Goal: Task Accomplishment & Management: Manage account settings

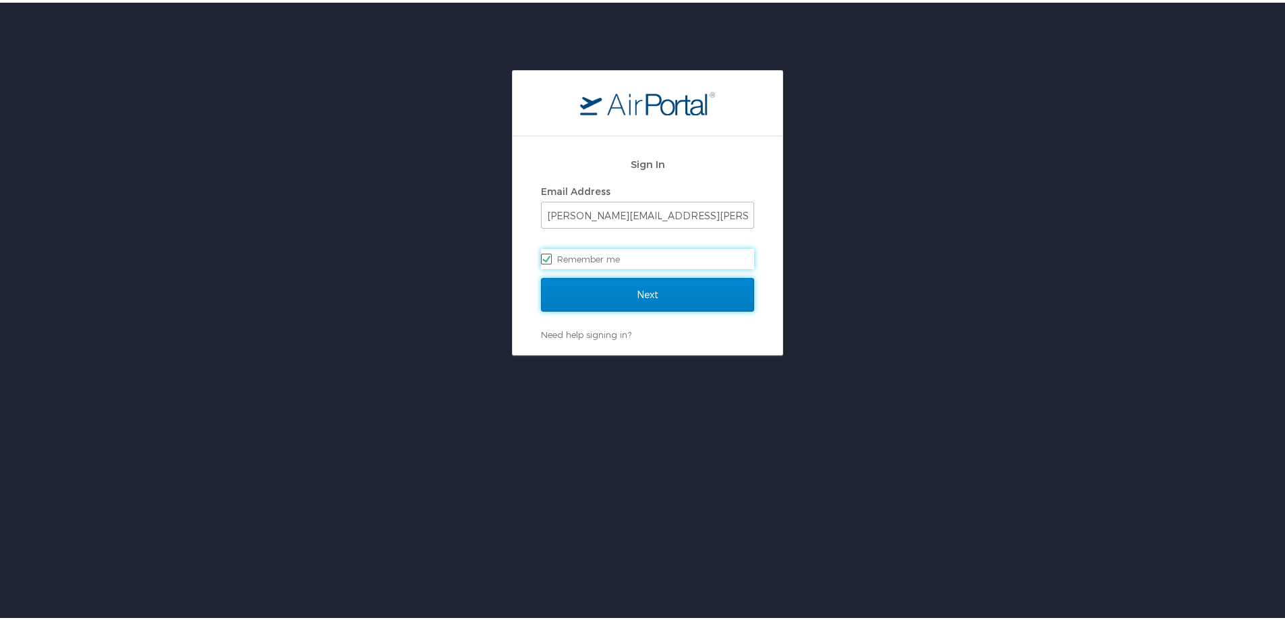
click at [593, 302] on input "Next" at bounding box center [647, 292] width 213 height 34
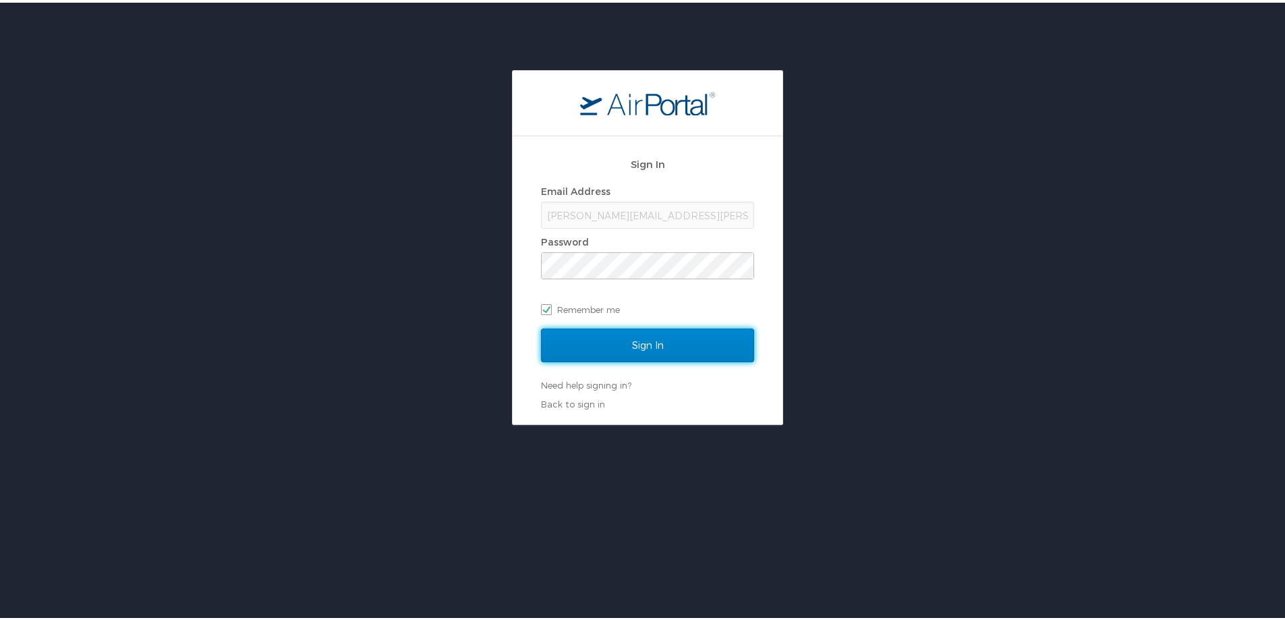
click at [602, 331] on input "Sign In" at bounding box center [647, 343] width 213 height 34
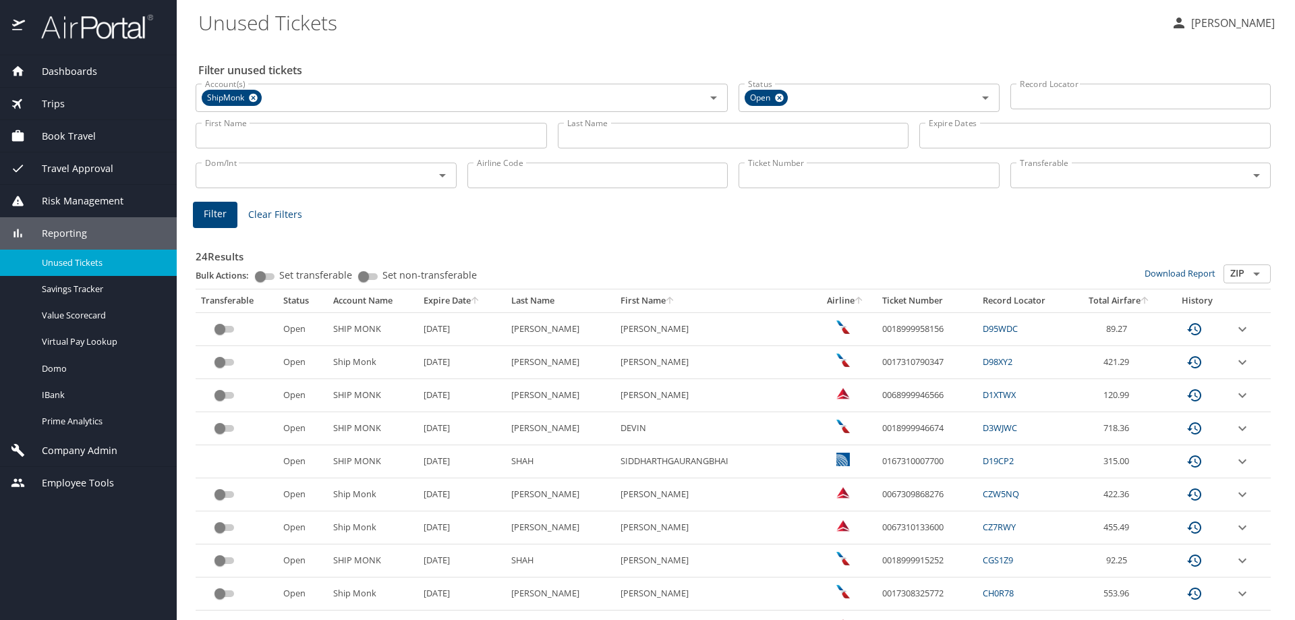
click at [96, 446] on span "Company Admin" at bounding box center [71, 450] width 92 height 15
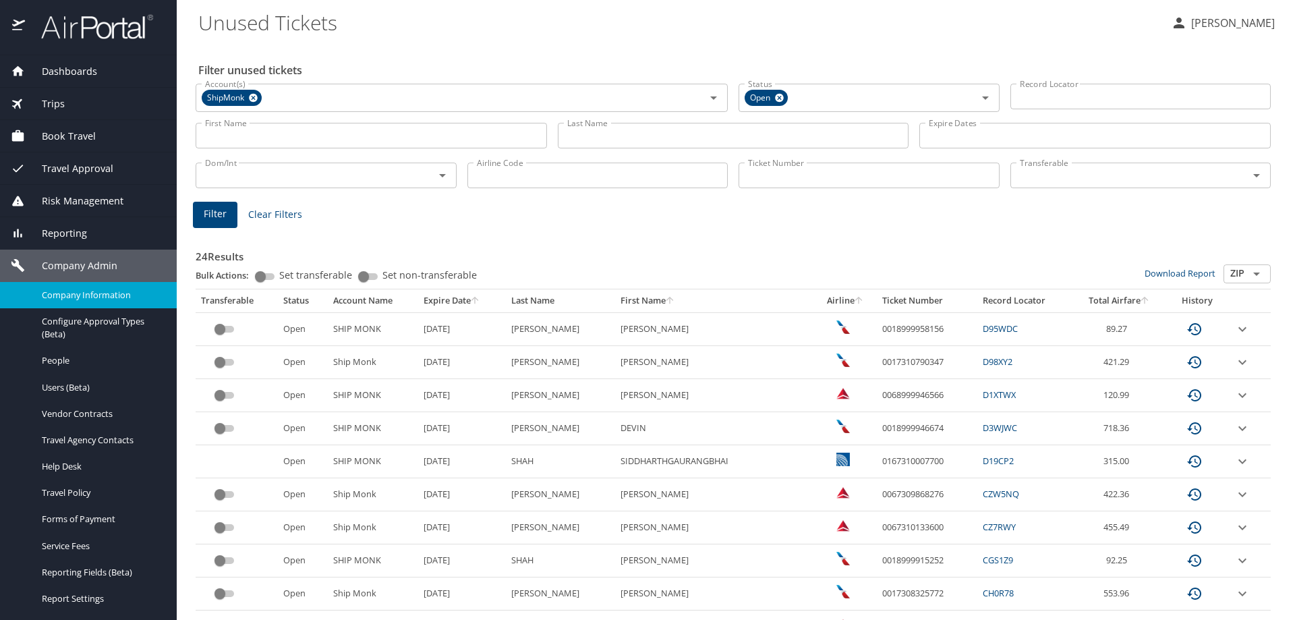
click at [76, 301] on div "Company Information" at bounding box center [88, 295] width 155 height 16
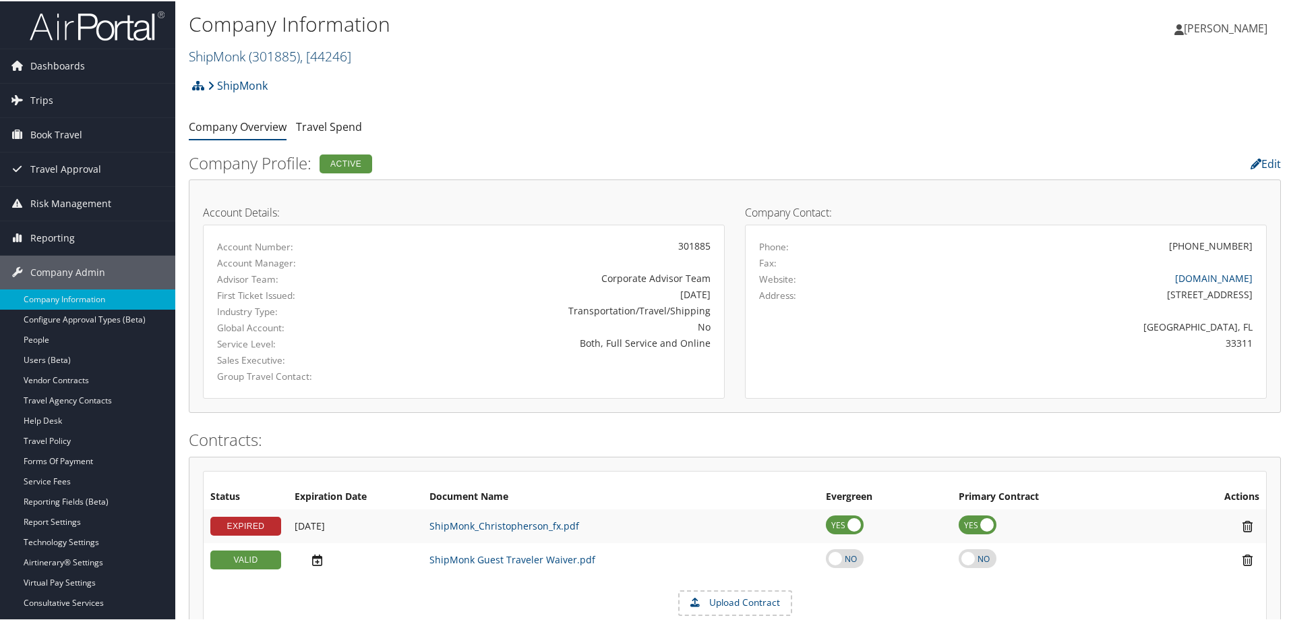
click at [258, 57] on span "( 301885 )" at bounding box center [274, 55] width 51 height 18
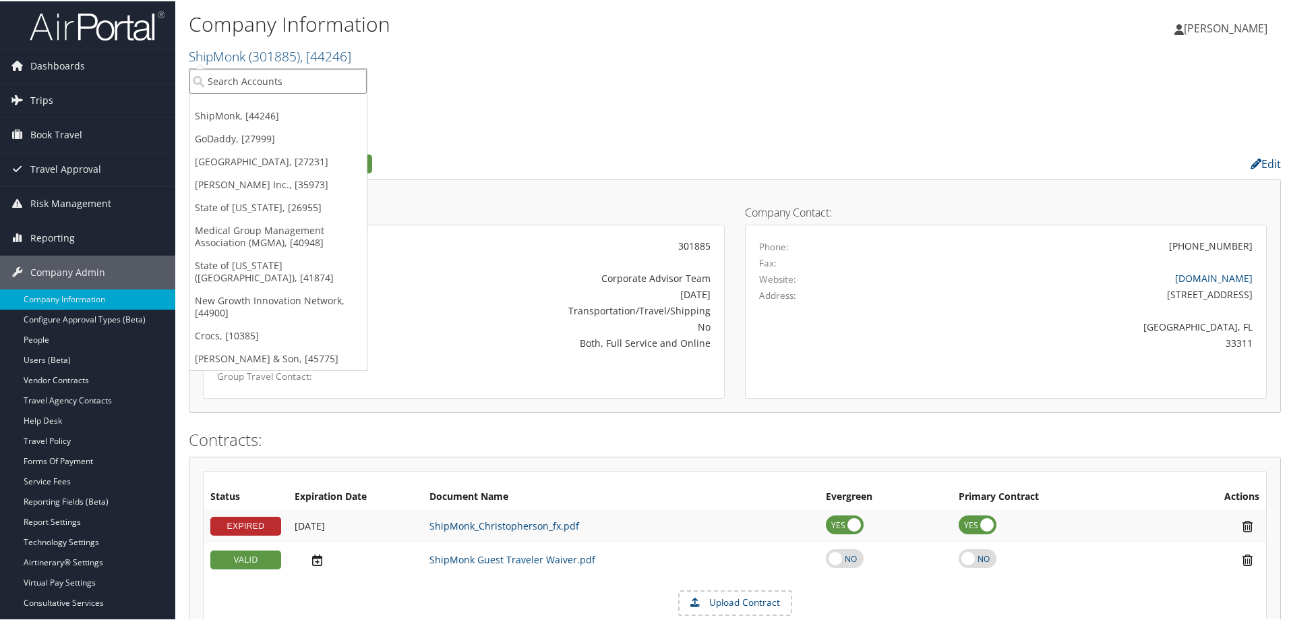
click at [243, 77] on input "search" at bounding box center [277, 79] width 177 height 25
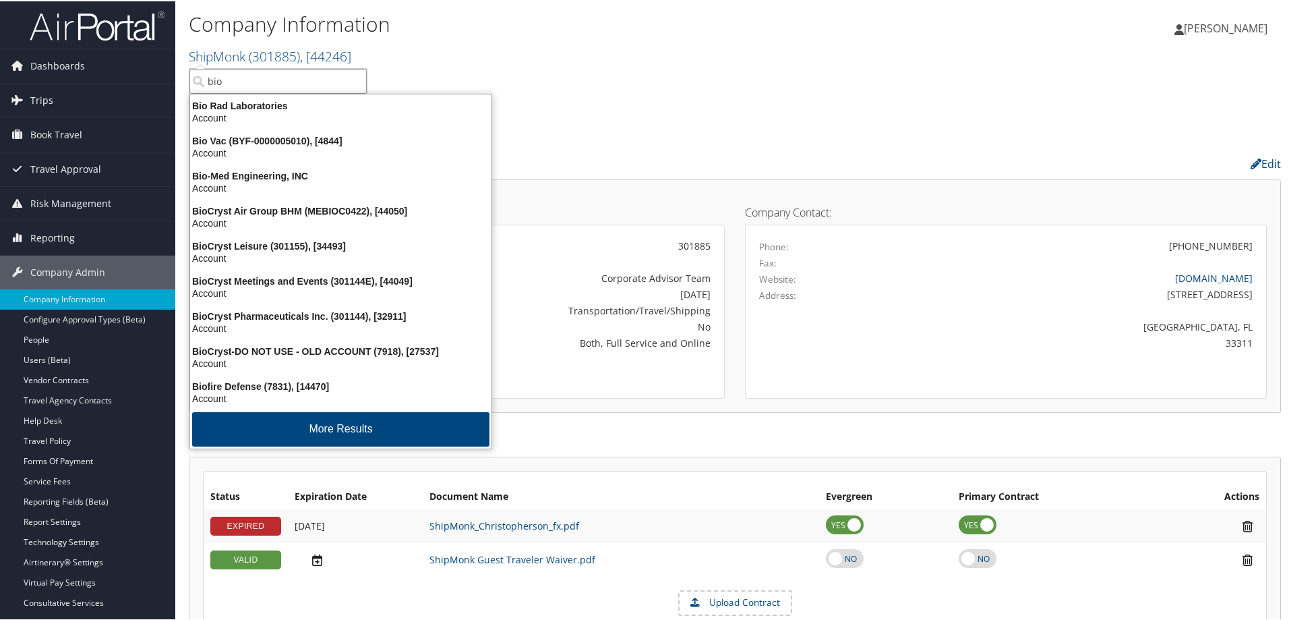
type input "bioc"
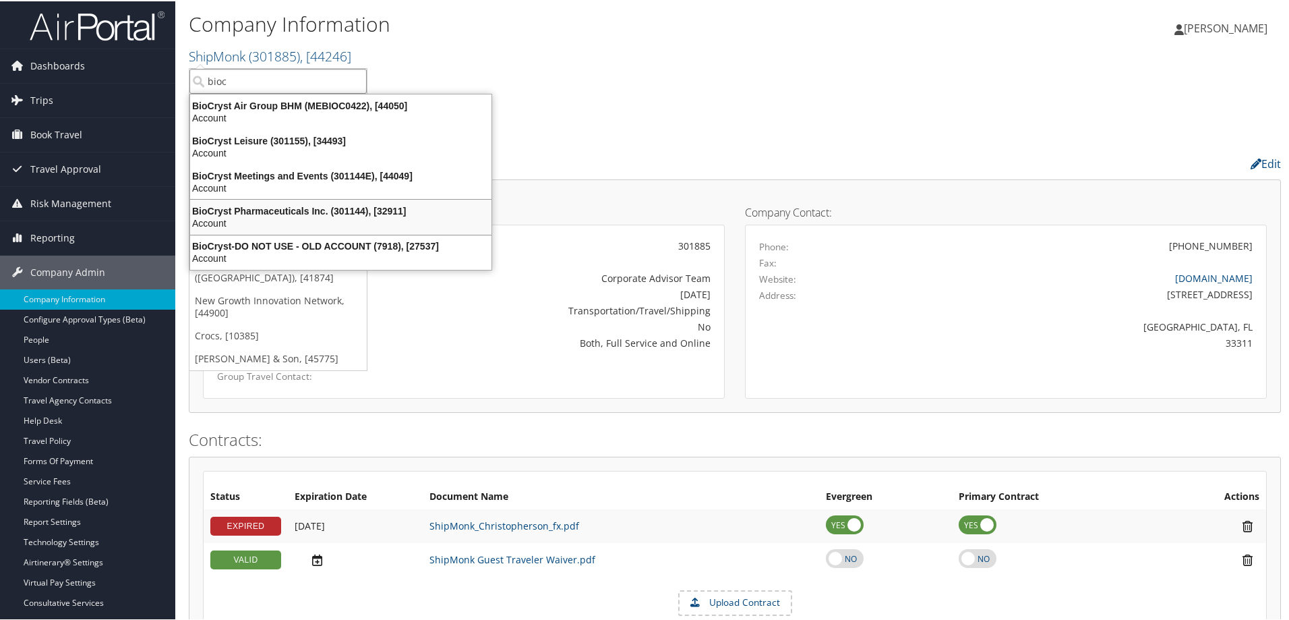
click at [269, 207] on div "BioCryst Pharmaceuticals Inc. (301144), [32911]" at bounding box center [341, 210] width 318 height 12
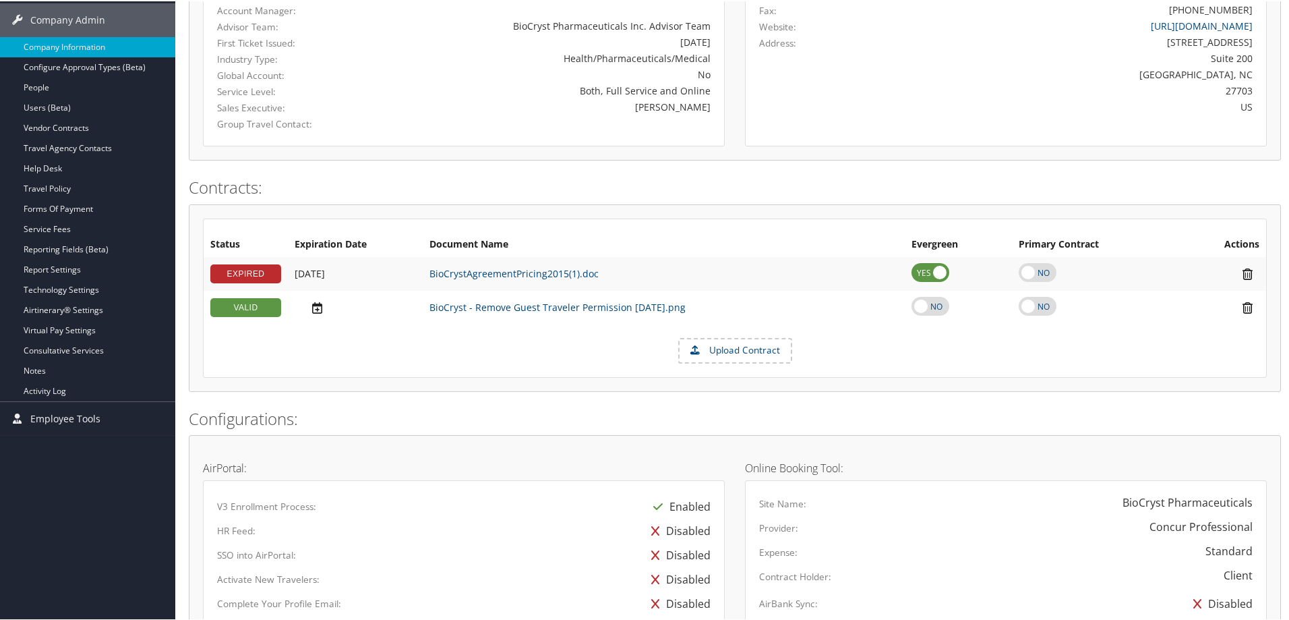
scroll to position [270, 0]
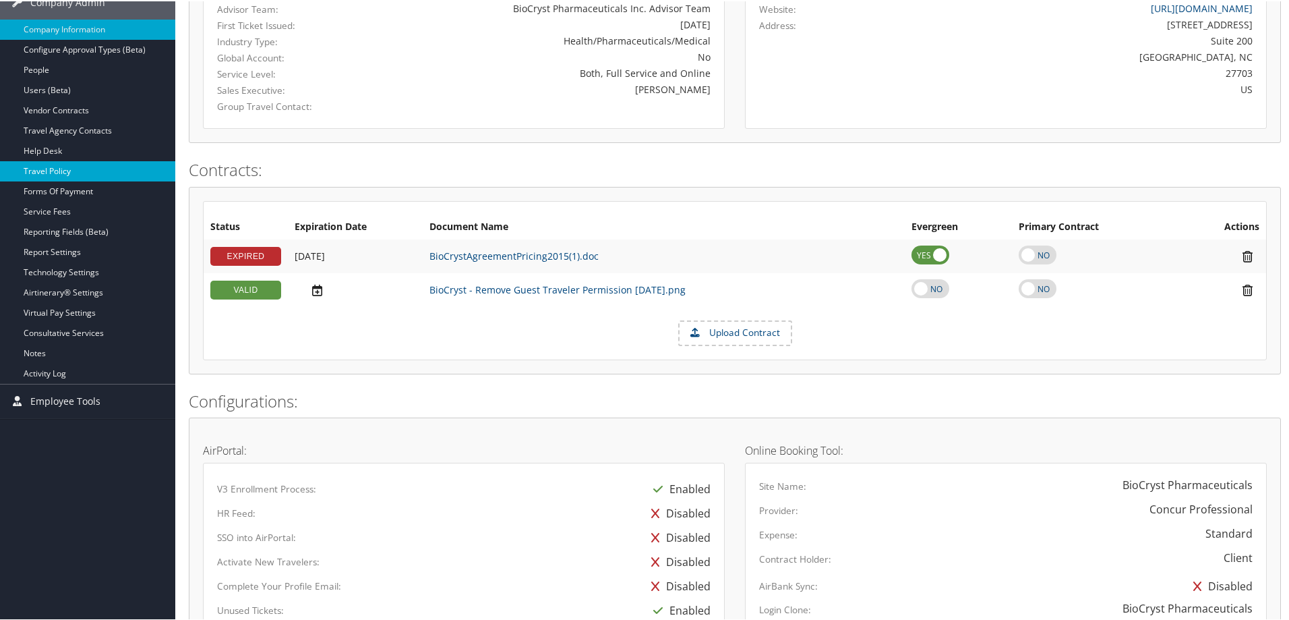
click at [94, 173] on link "Travel Policy" at bounding box center [87, 170] width 175 height 20
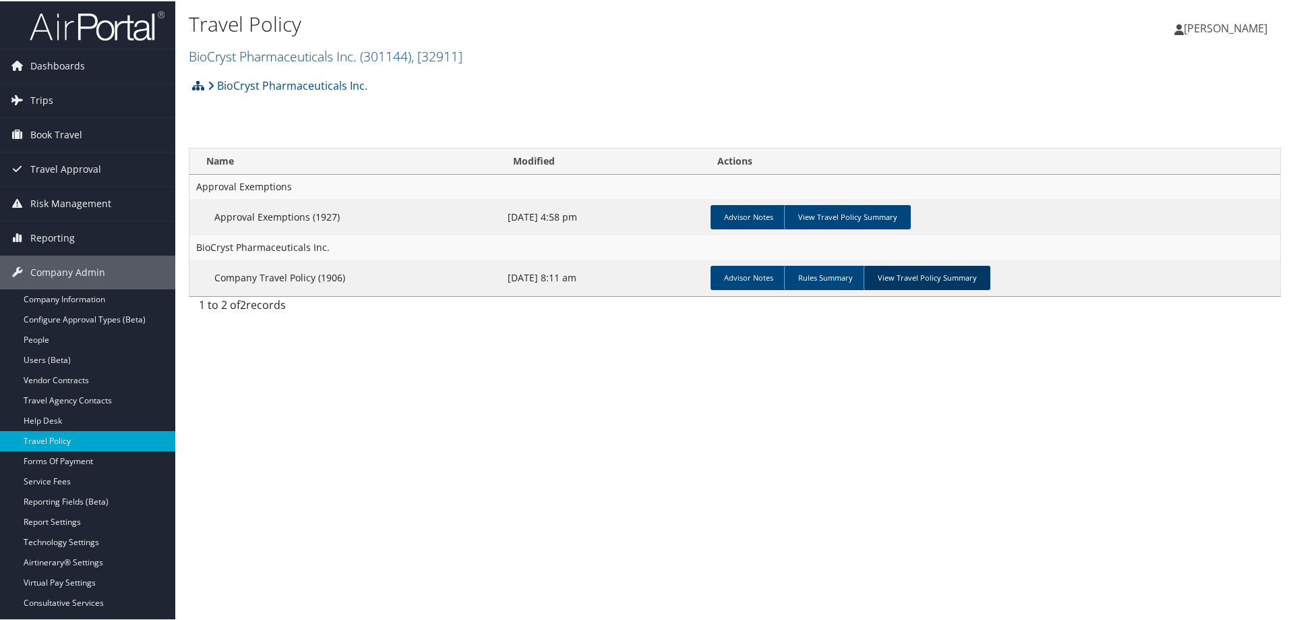
click at [906, 276] on link "View Travel Policy Summary" at bounding box center [927, 276] width 127 height 24
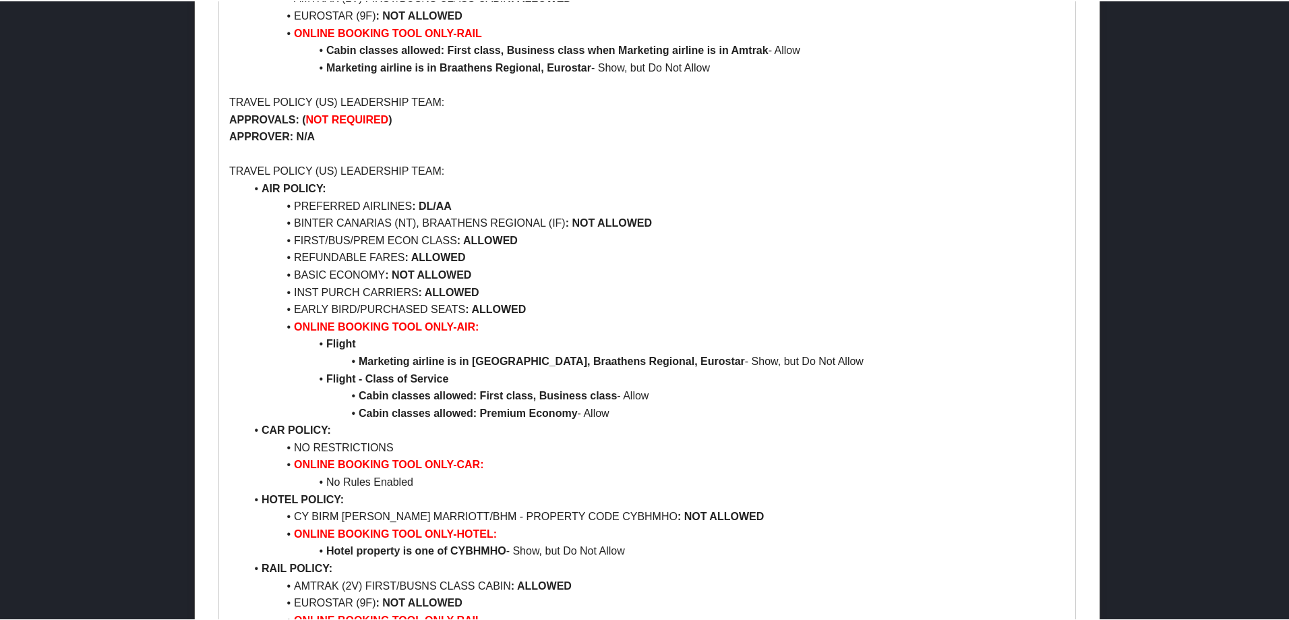
scroll to position [1146, 0]
